Goal: Complete application form: Complete application form

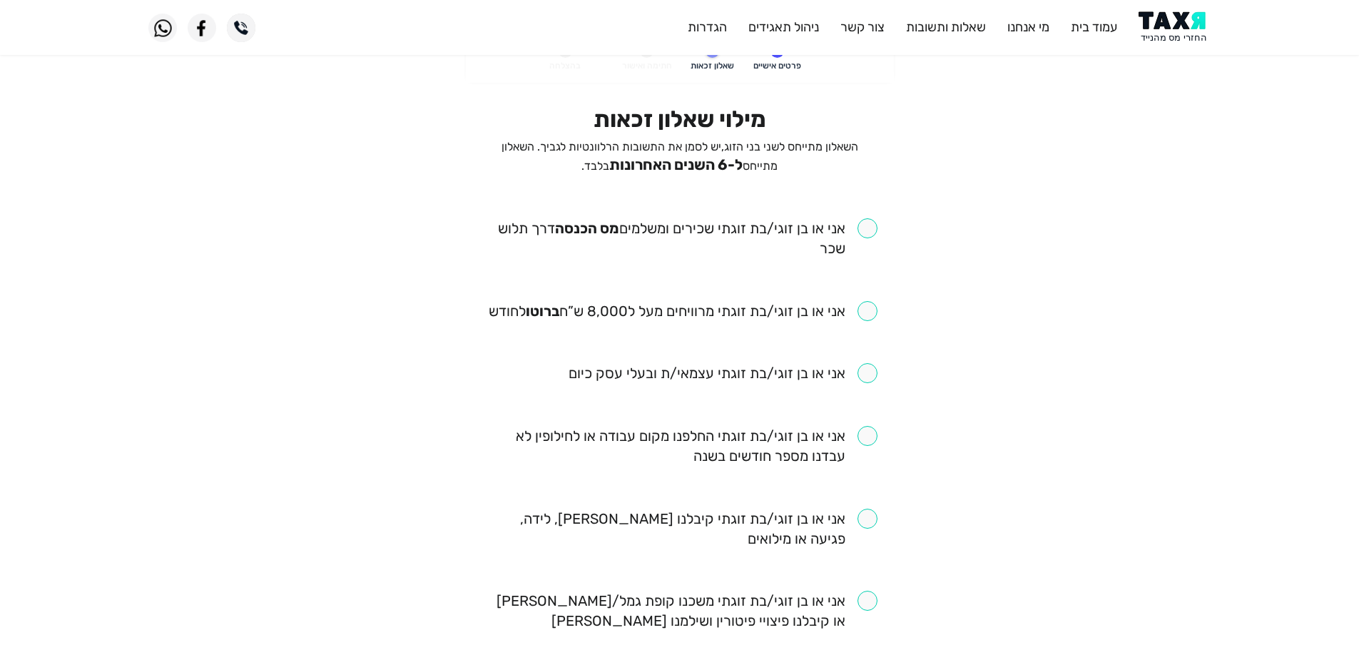
scroll to position [71, 0]
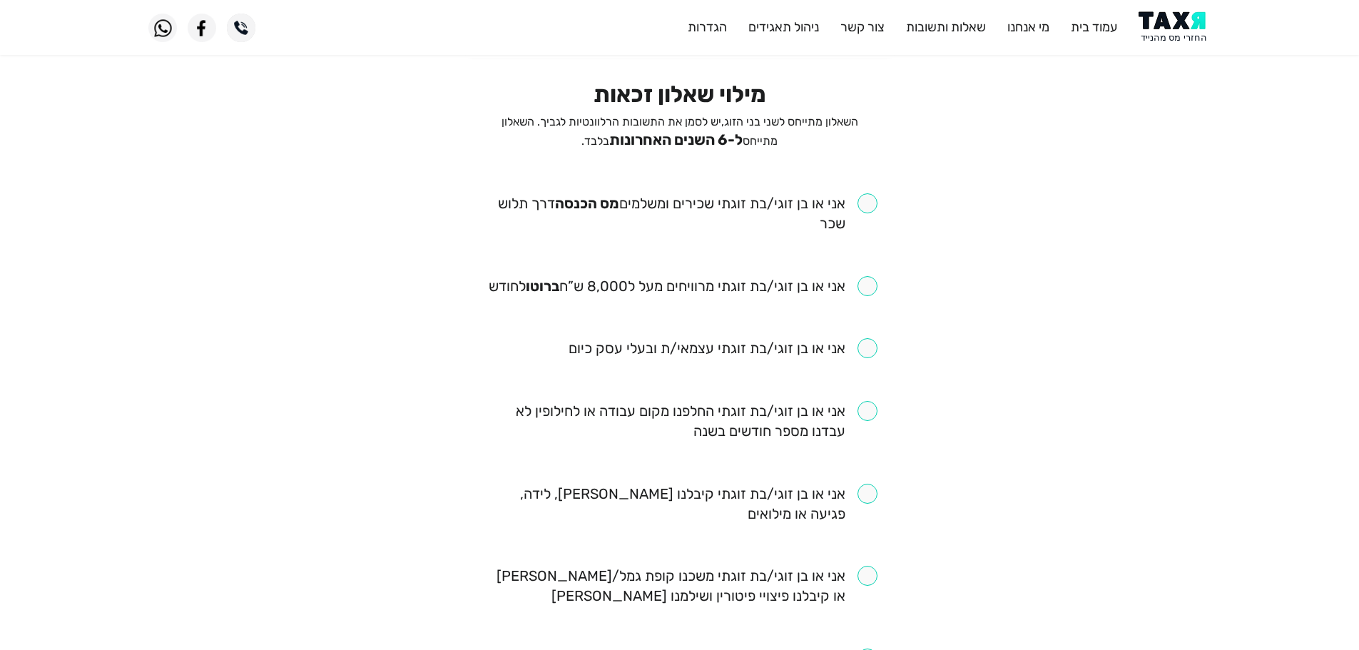
click at [865, 202] on input "checkbox" at bounding box center [679, 213] width 395 height 40
checkbox input "true"
click at [869, 284] on input "checkbox" at bounding box center [683, 286] width 389 height 20
checkbox input "true"
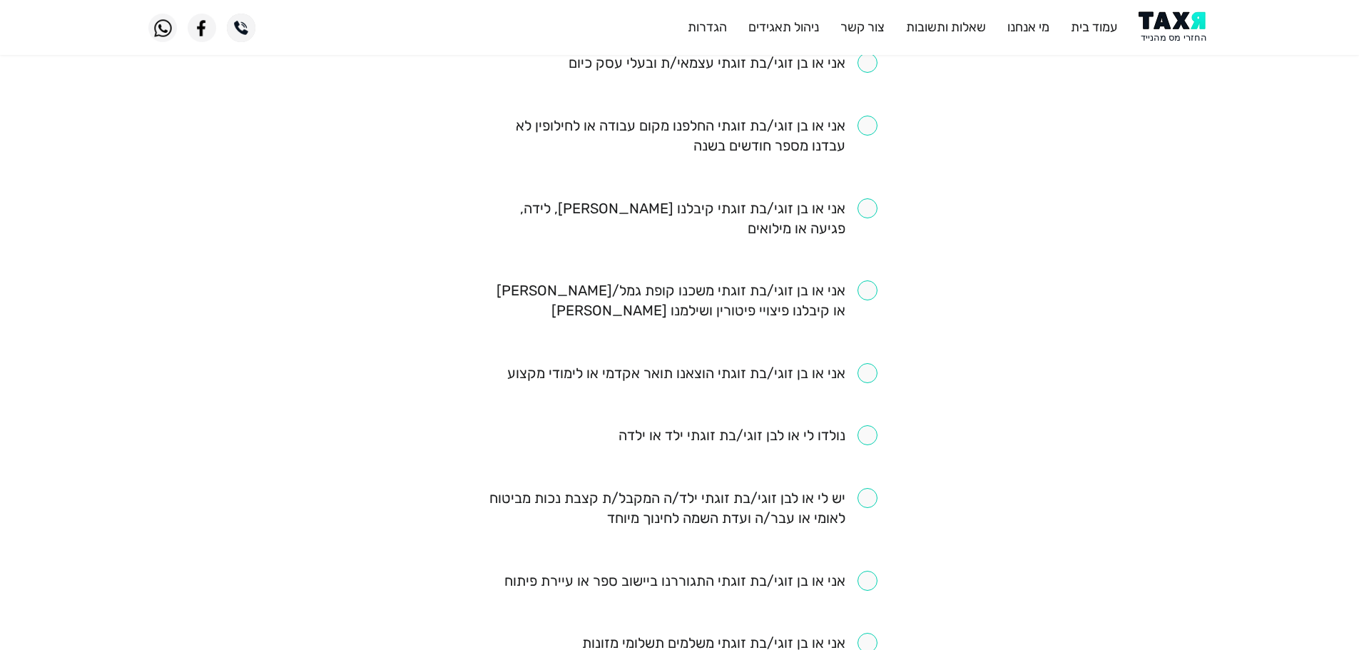
scroll to position [214, 0]
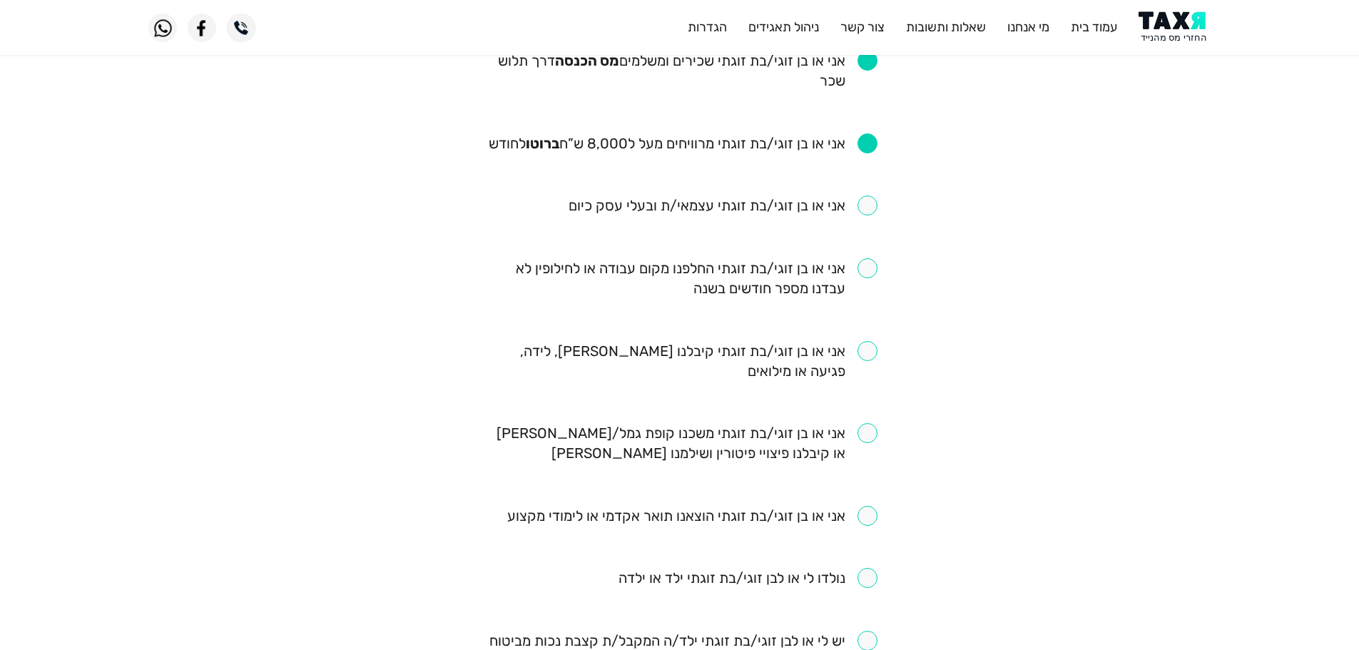
click at [863, 272] on input "checkbox" at bounding box center [679, 278] width 395 height 40
checkbox input "true"
click at [869, 355] on input "checkbox" at bounding box center [679, 361] width 395 height 40
checkbox input "true"
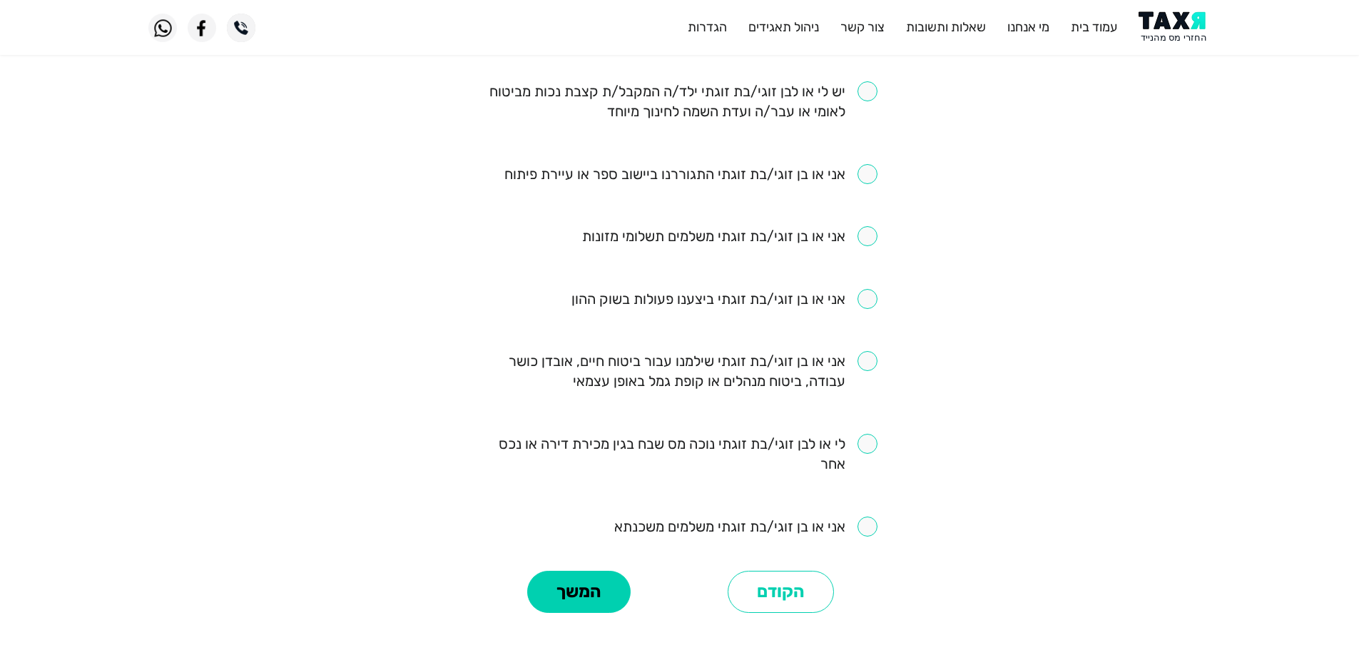
scroll to position [785, 0]
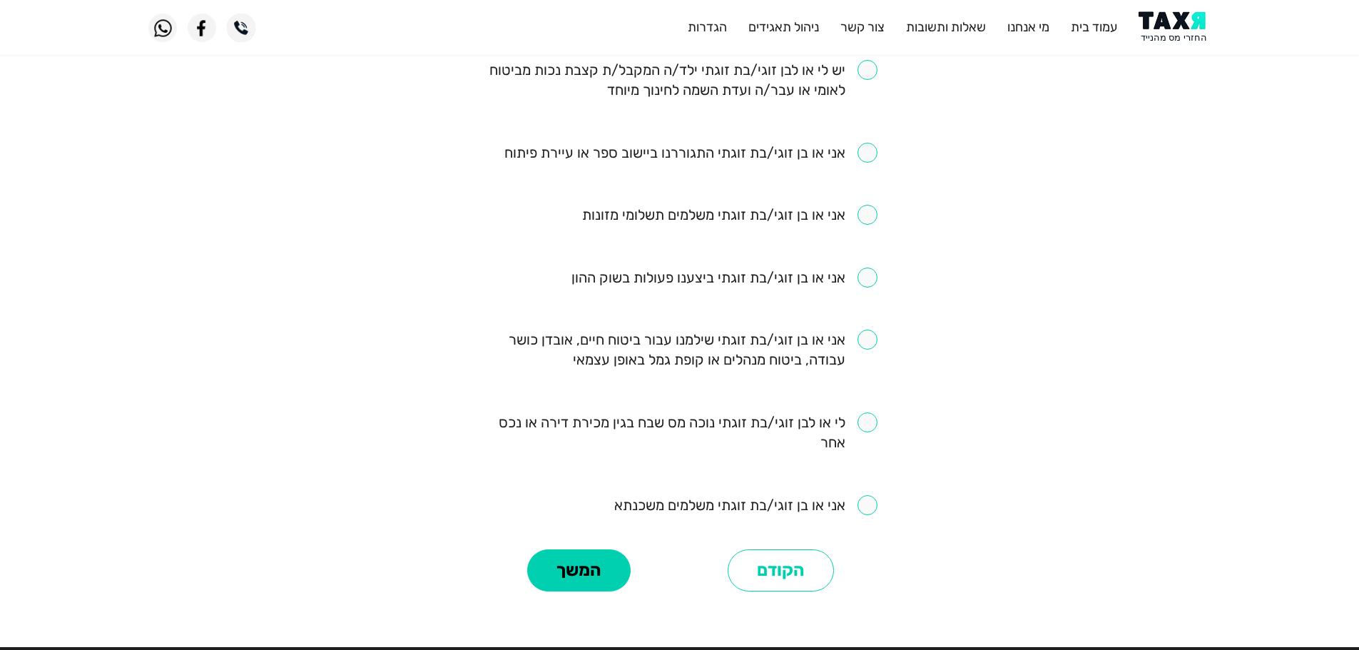
click at [867, 340] on input "checkbox" at bounding box center [679, 350] width 395 height 40
checkbox input "true"
click at [574, 567] on button "המשך" at bounding box center [578, 570] width 103 height 43
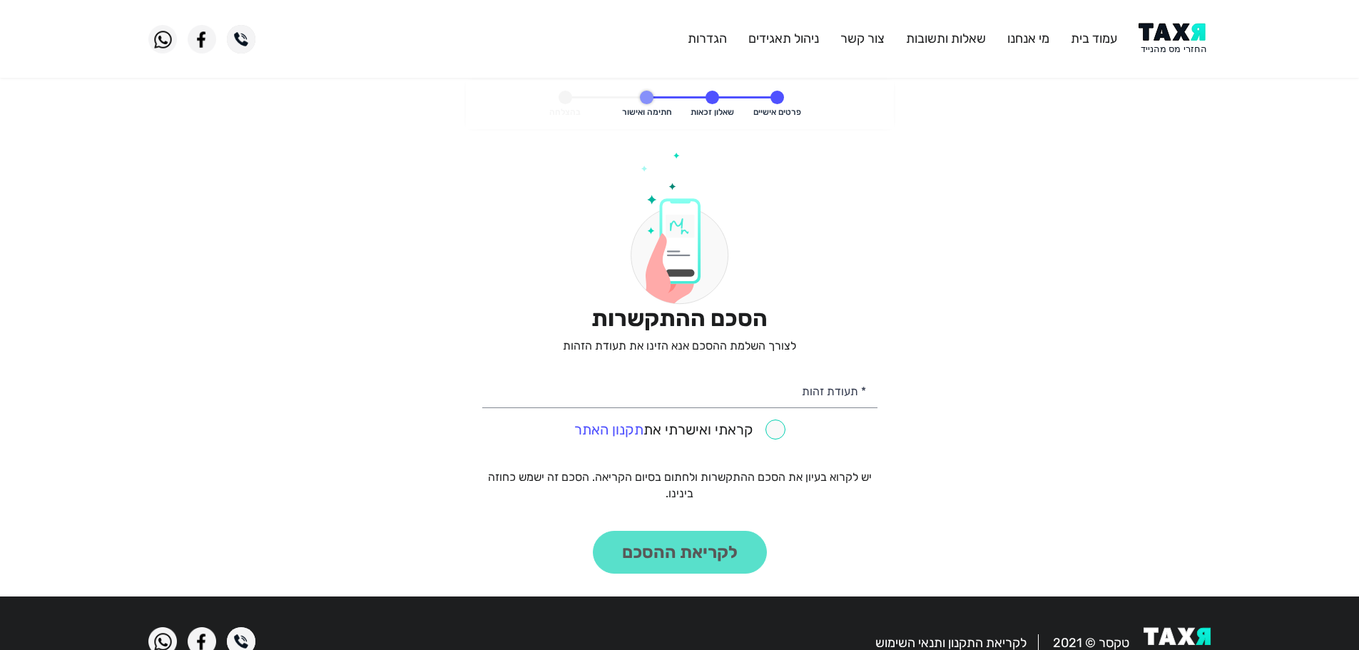
click at [1161, 48] on img at bounding box center [1175, 39] width 72 height 32
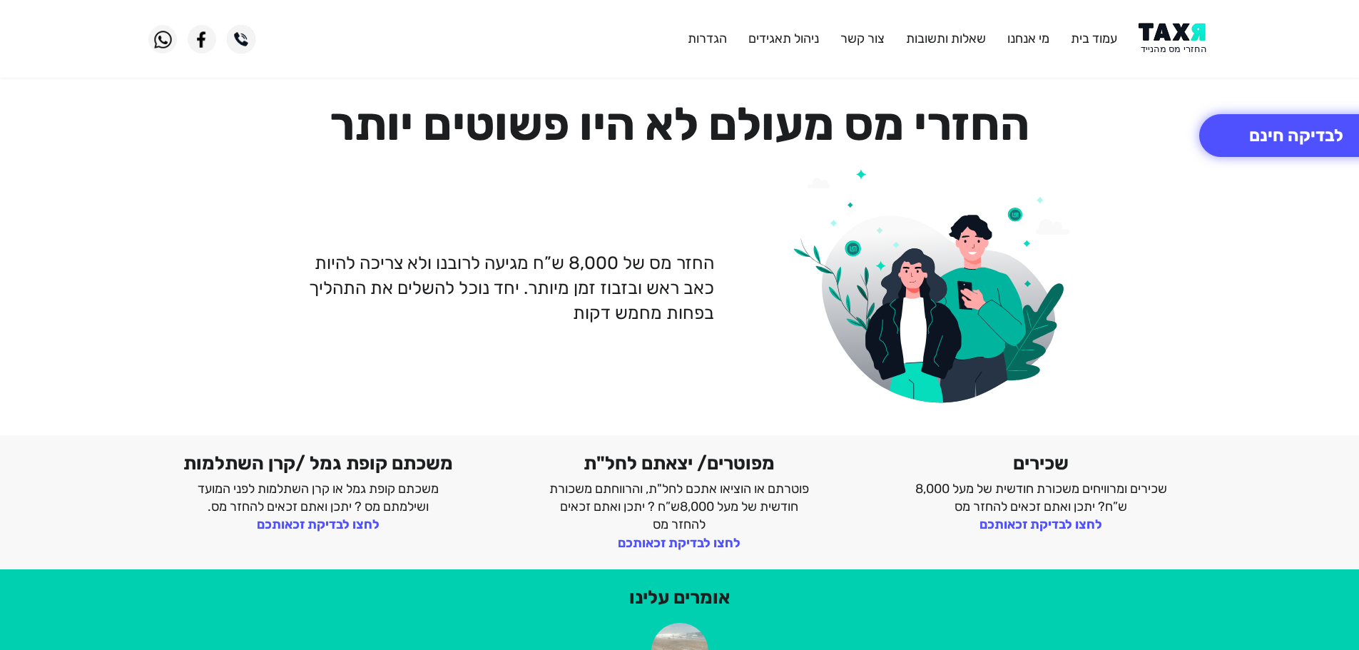
click at [1176, 35] on img at bounding box center [1175, 39] width 72 height 32
click at [1179, 37] on img at bounding box center [1175, 39] width 72 height 32
click at [1171, 36] on img at bounding box center [1175, 39] width 72 height 32
click at [1158, 42] on img at bounding box center [1175, 39] width 72 height 32
click at [1169, 34] on img at bounding box center [1175, 39] width 72 height 32
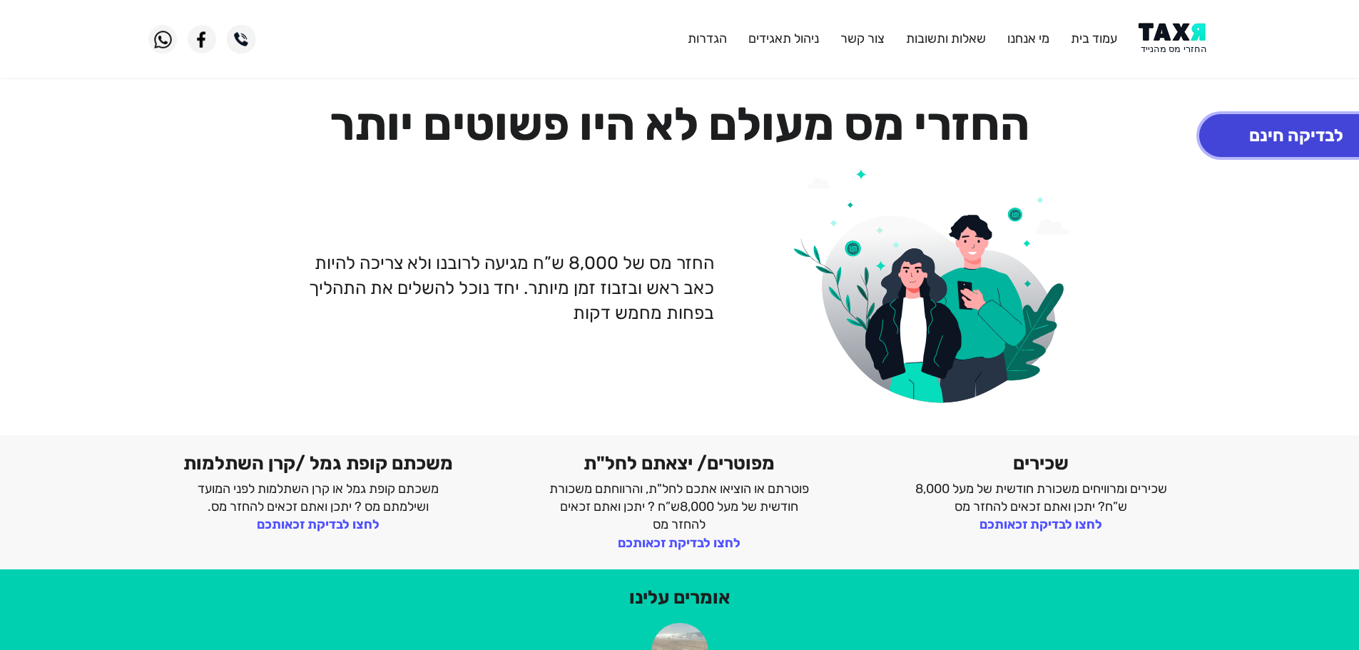
click at [1247, 141] on button "לבדיקה חינם" at bounding box center [1296, 135] width 194 height 43
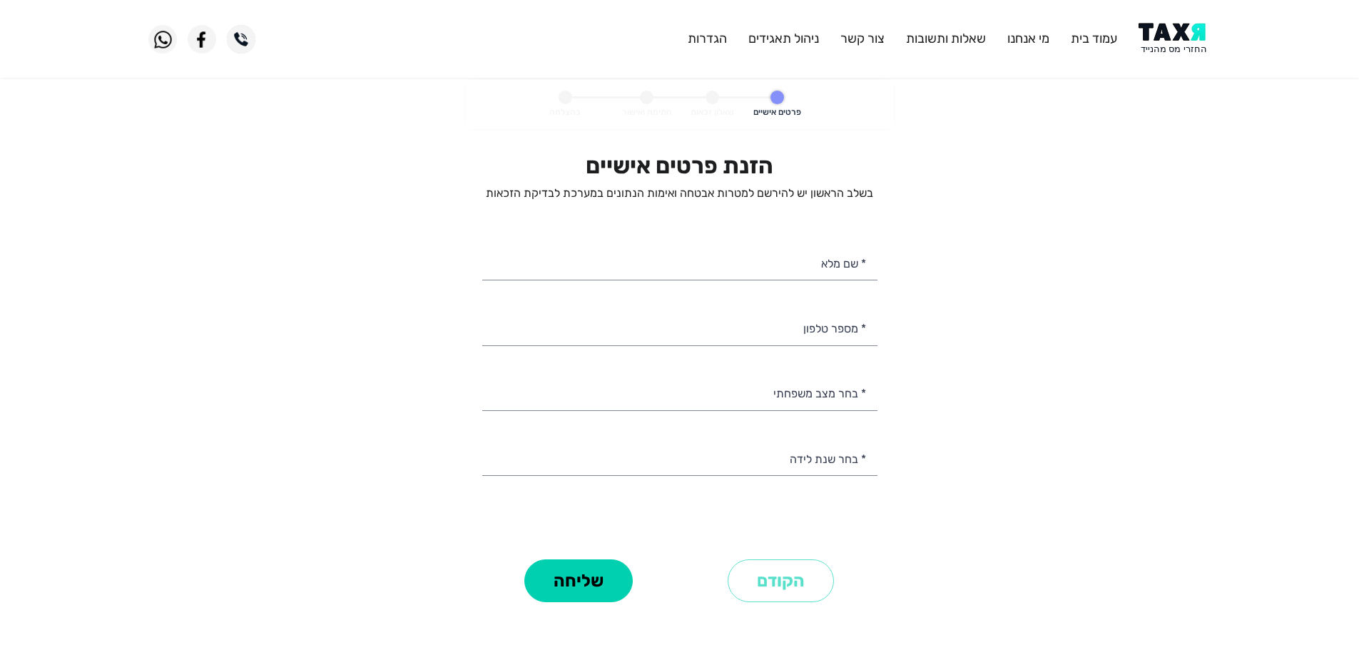
select select
click at [1186, 41] on img at bounding box center [1175, 39] width 72 height 32
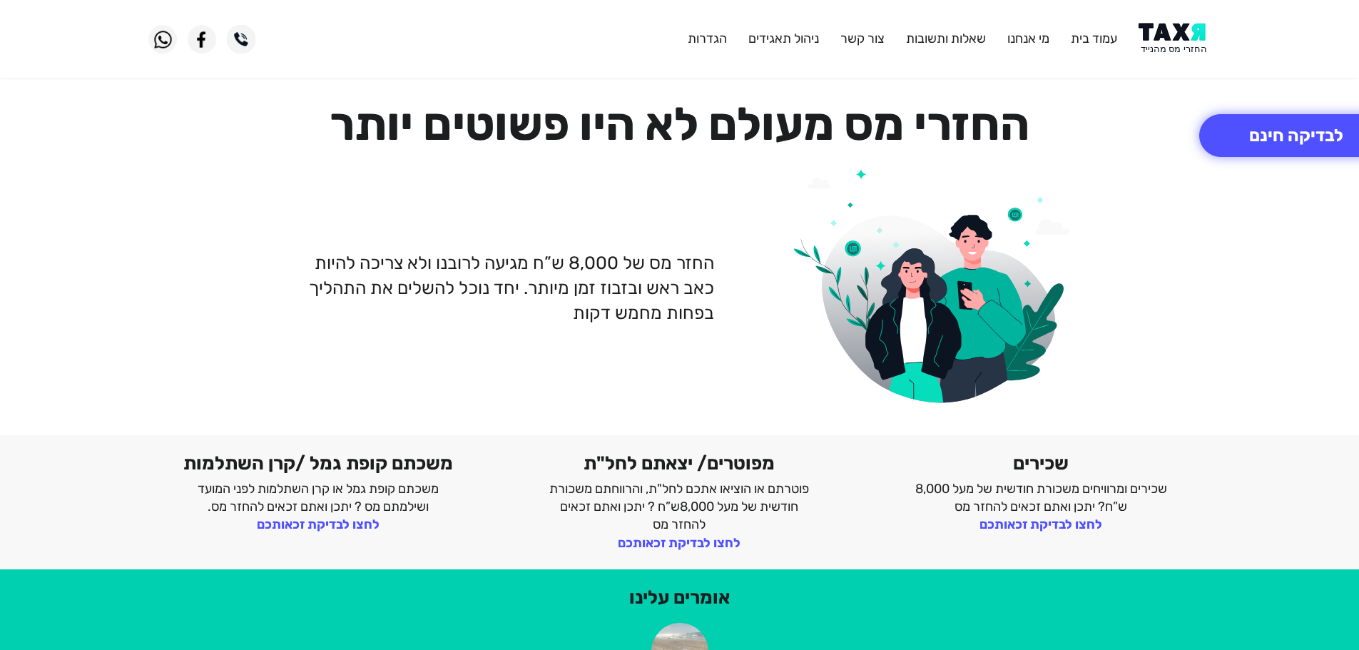
click at [1177, 35] on img at bounding box center [1175, 39] width 72 height 32
click at [1184, 36] on img at bounding box center [1175, 39] width 72 height 32
click at [1271, 138] on button "לבדיקה חינם" at bounding box center [1296, 135] width 194 height 43
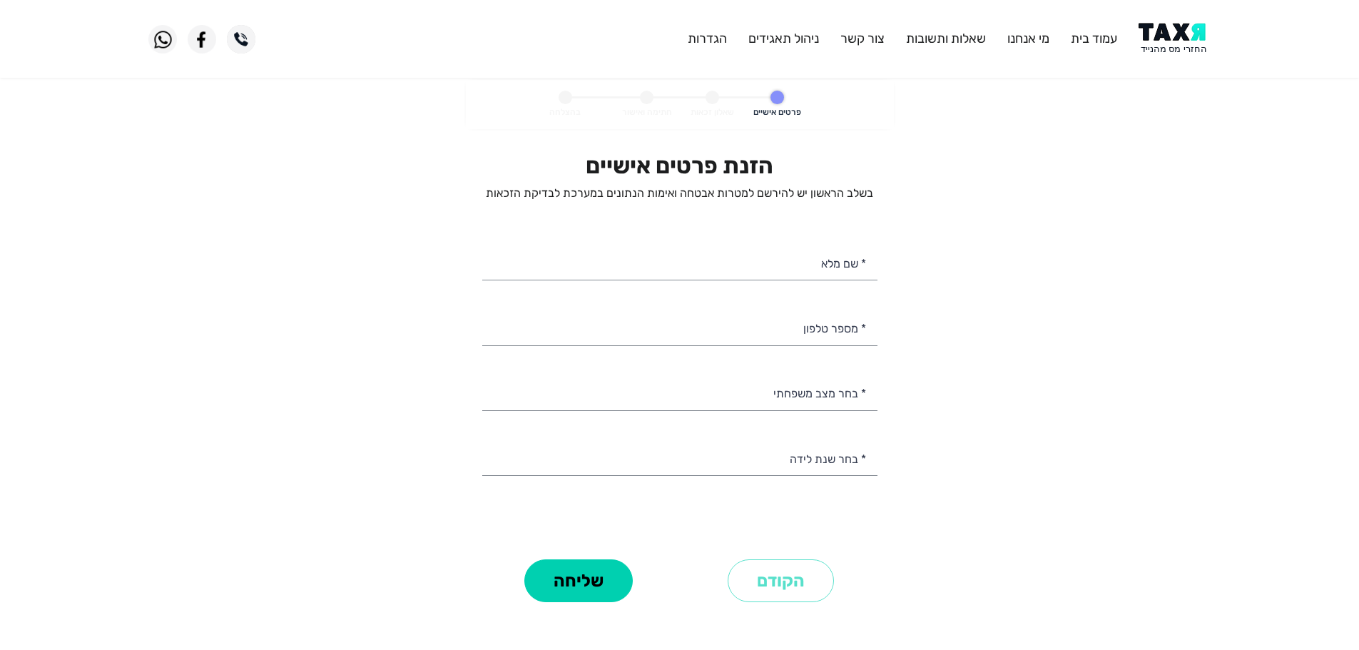
select select
click at [758, 342] on input "* מספר טלפון" at bounding box center [679, 327] width 395 height 36
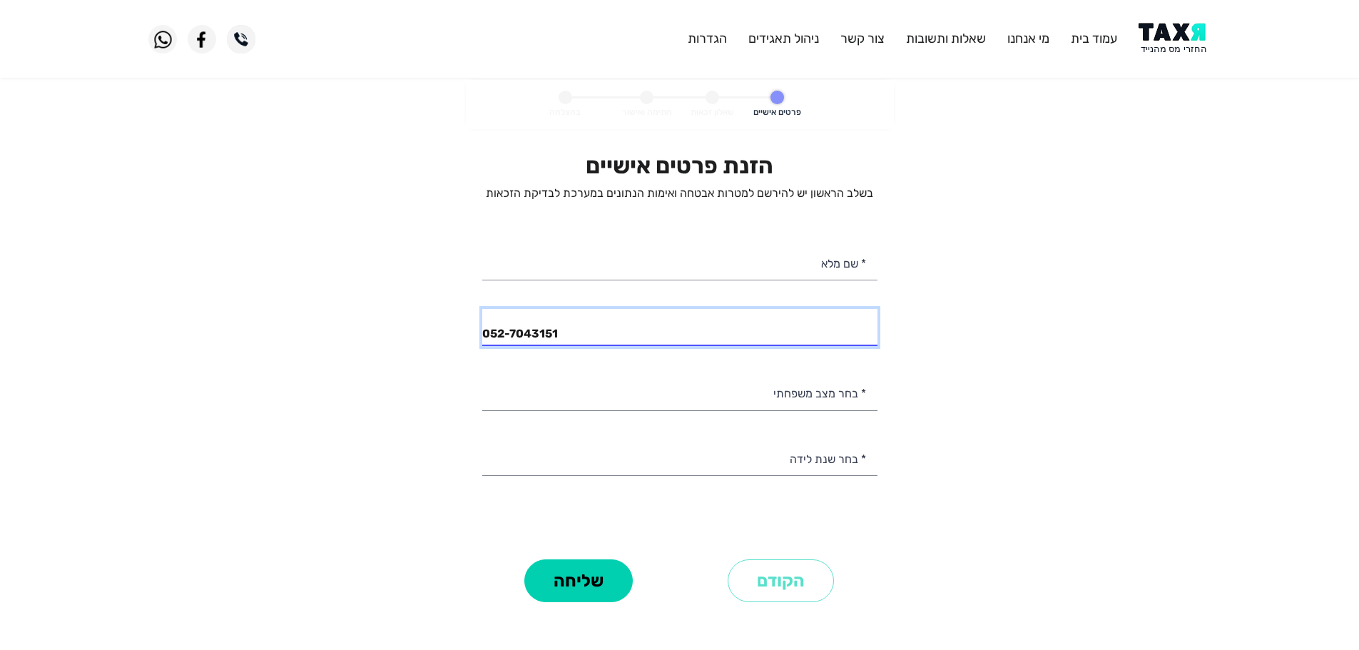
type input "052-7043151"
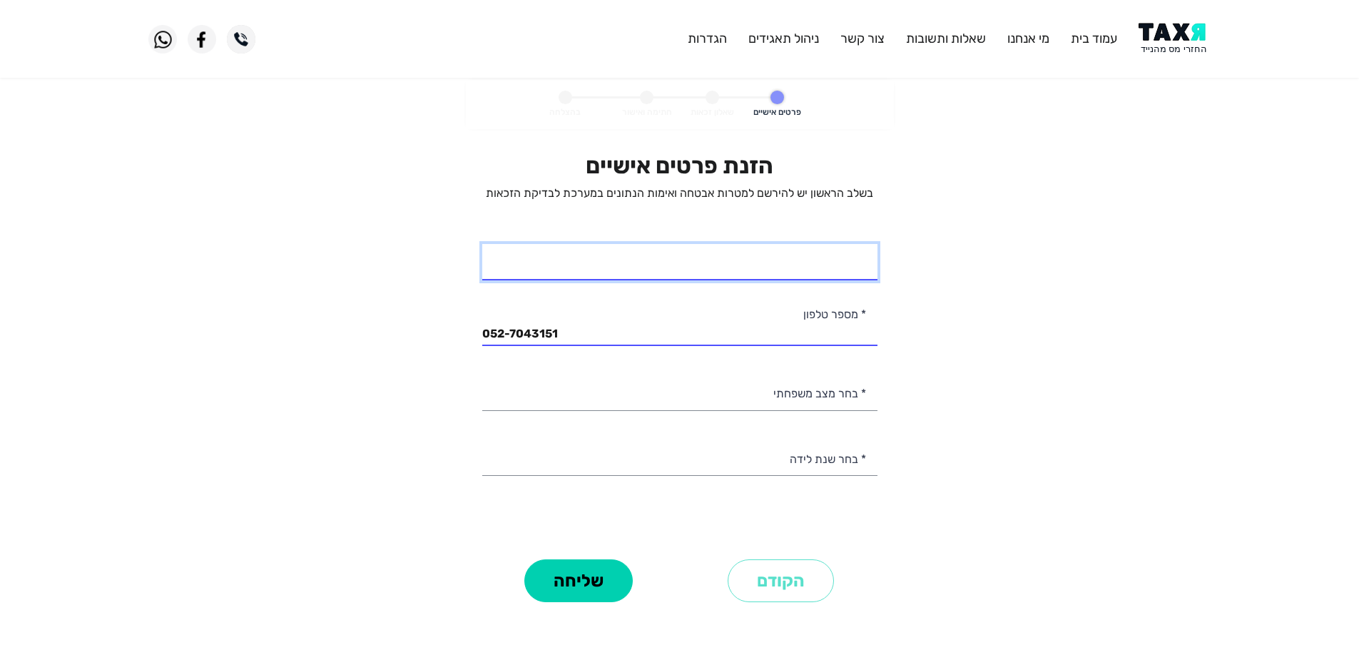
click at [778, 250] on input "* שם מלא" at bounding box center [679, 262] width 395 height 36
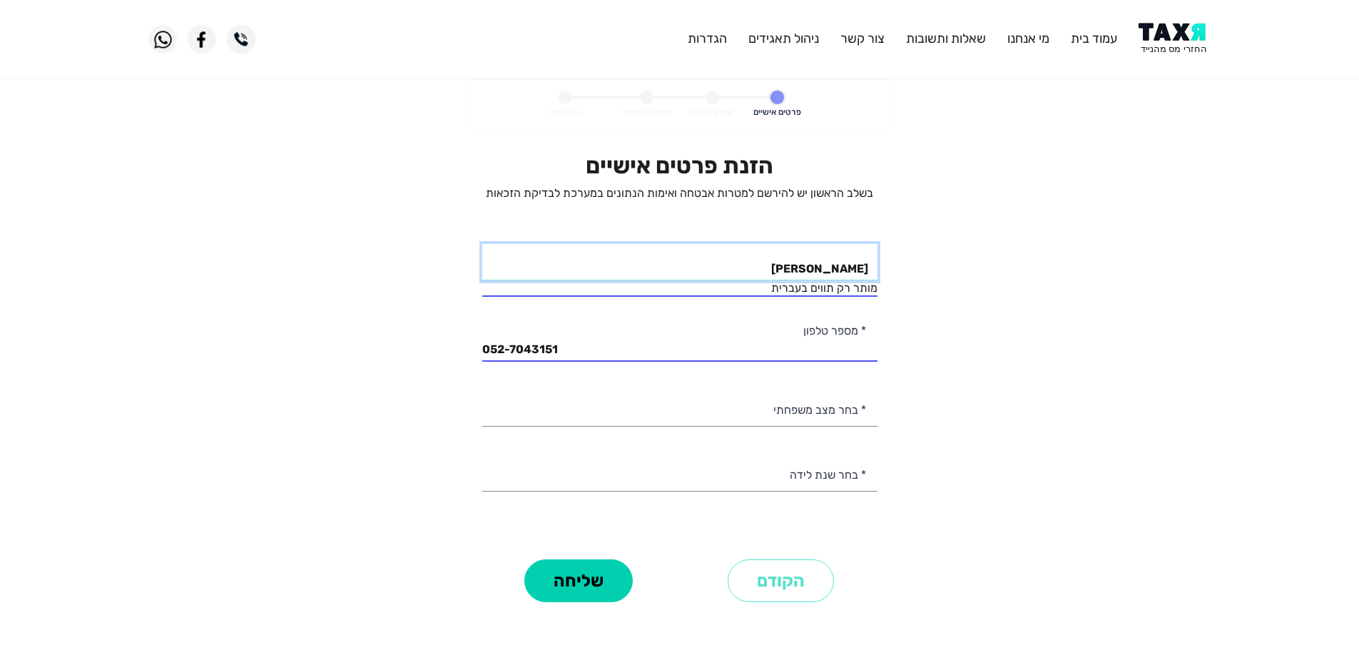
type input "צבי"
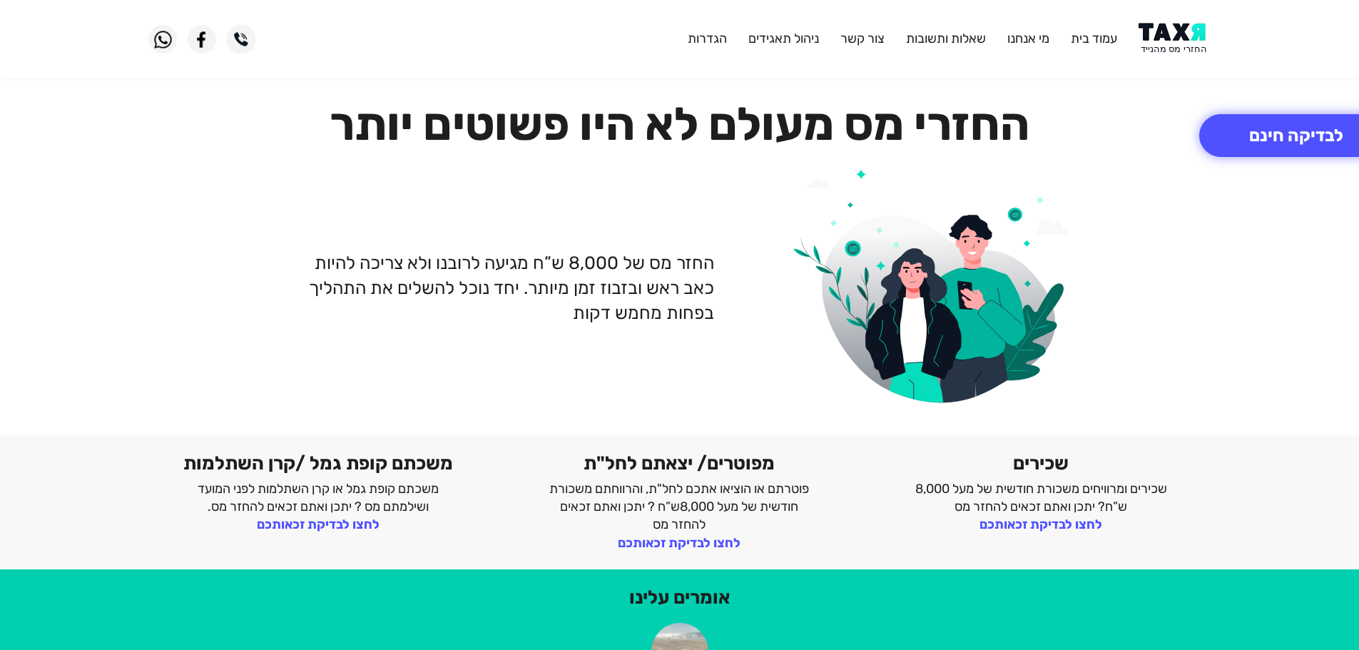
click at [1152, 35] on img at bounding box center [1175, 39] width 72 height 32
click at [1184, 40] on img at bounding box center [1175, 39] width 72 height 32
click at [1261, 127] on button "לבדיקה חינם" at bounding box center [1296, 135] width 194 height 43
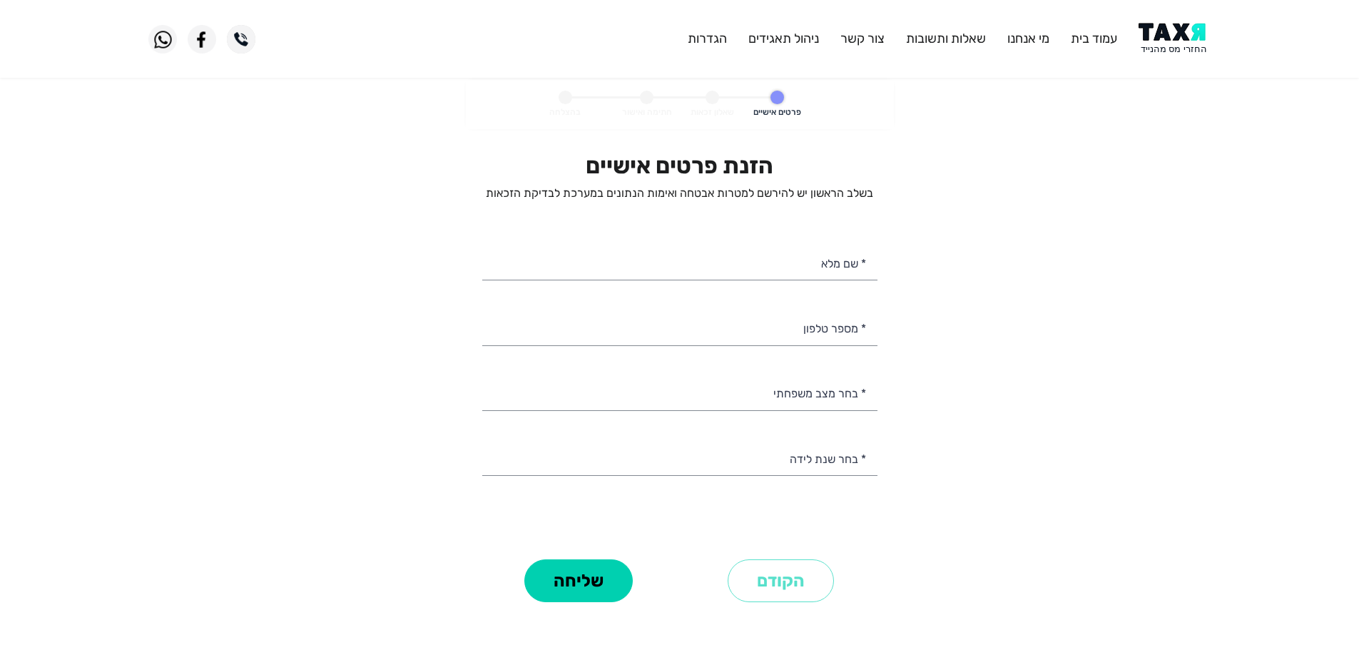
select select
